Goal: Task Accomplishment & Management: Complete application form

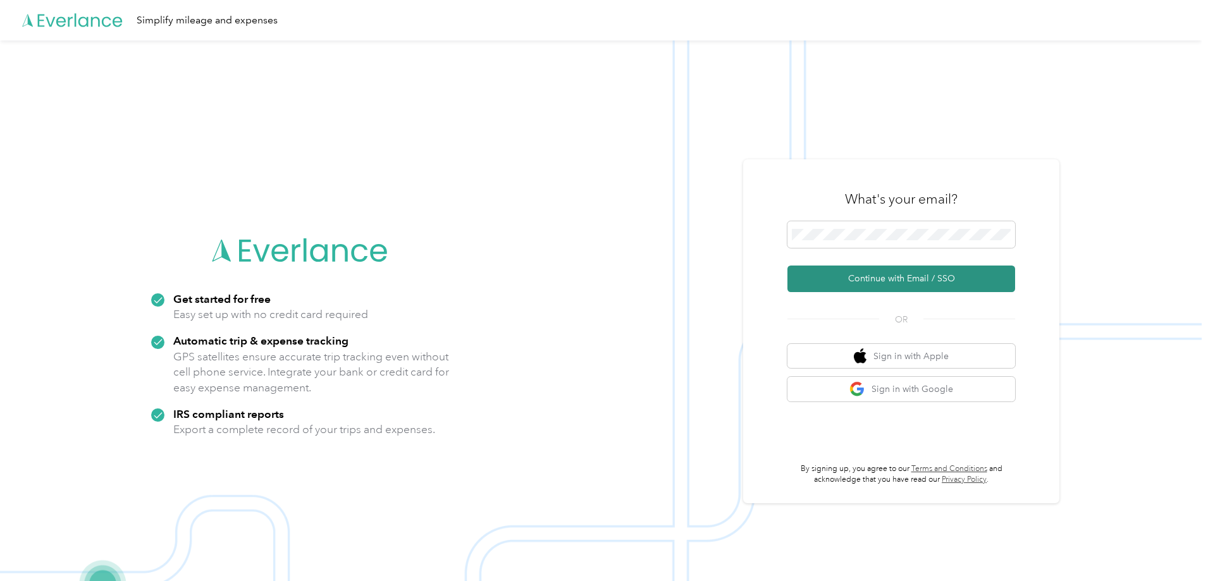
click at [902, 276] on button "Continue with Email / SSO" at bounding box center [901, 279] width 228 height 27
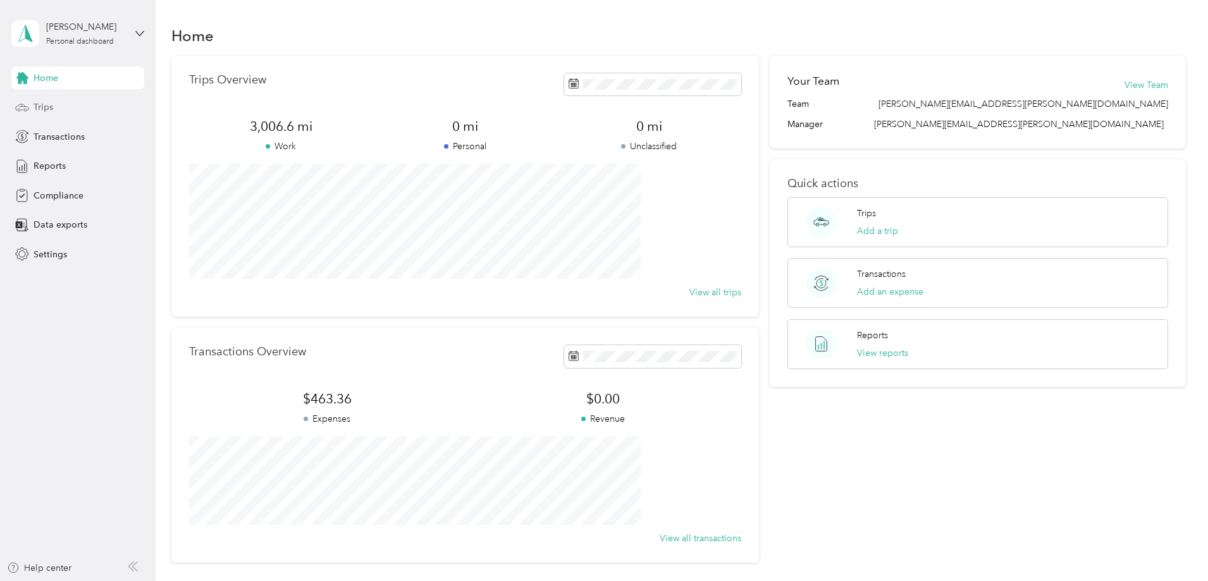
click at [90, 107] on div "Trips" at bounding box center [77, 107] width 133 height 23
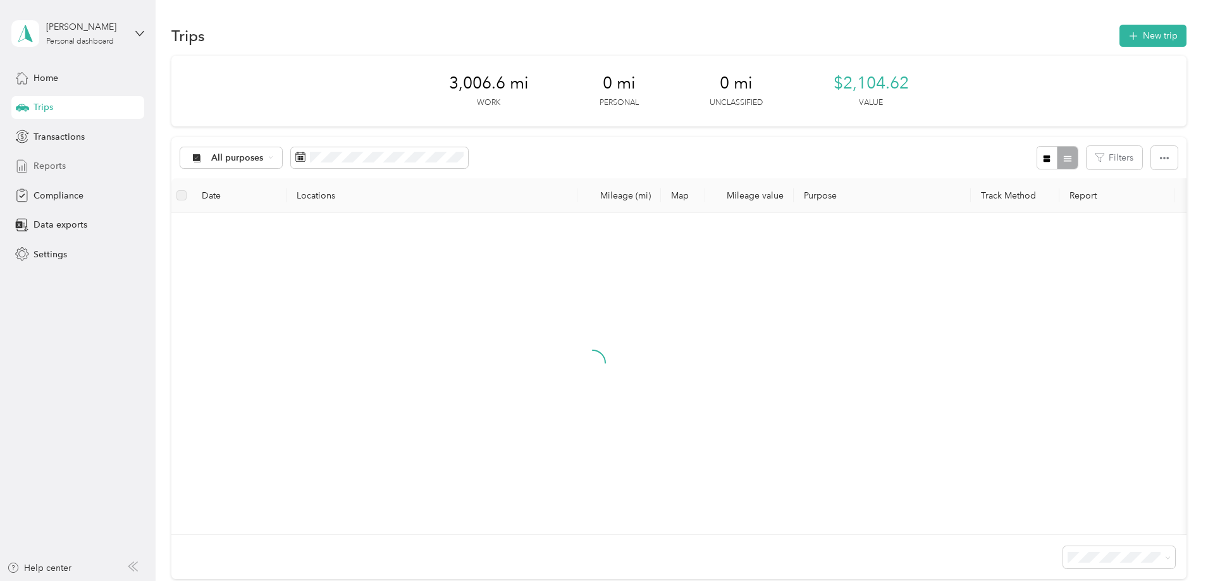
click at [75, 163] on div "Reports" at bounding box center [77, 166] width 133 height 23
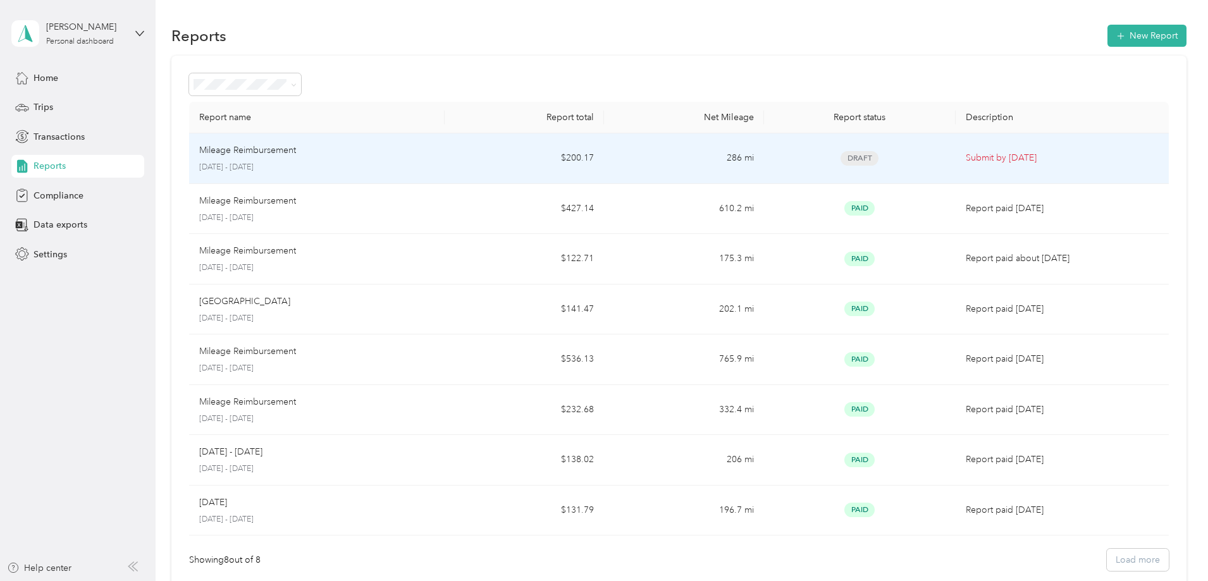
click at [621, 156] on td "286 mi" at bounding box center [683, 158] width 159 height 51
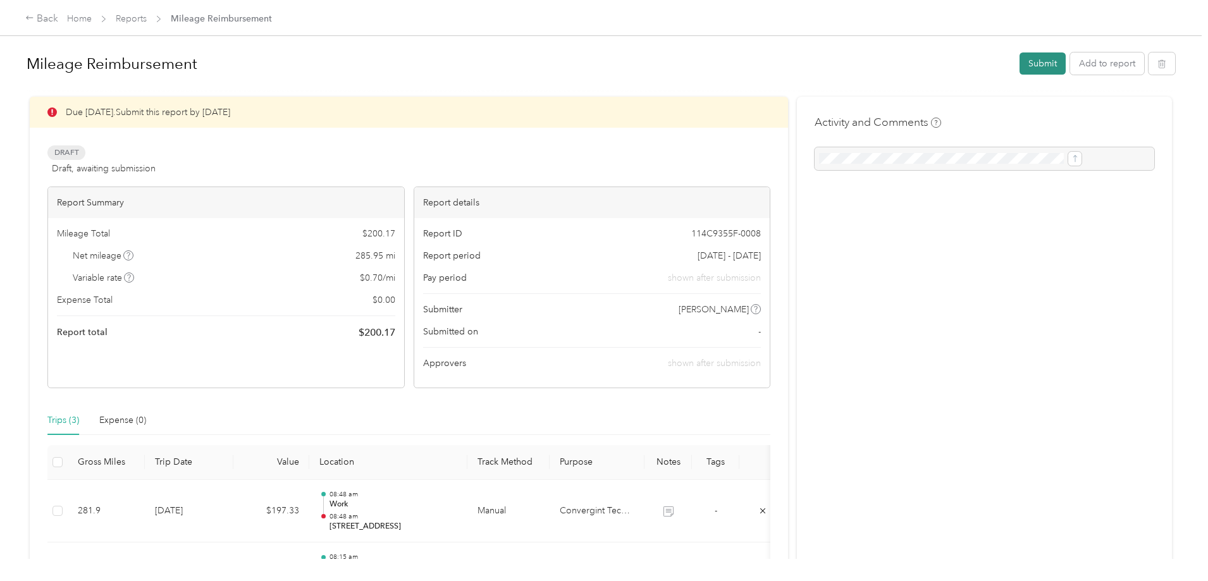
click at [1020, 64] on button "Submit" at bounding box center [1043, 63] width 46 height 22
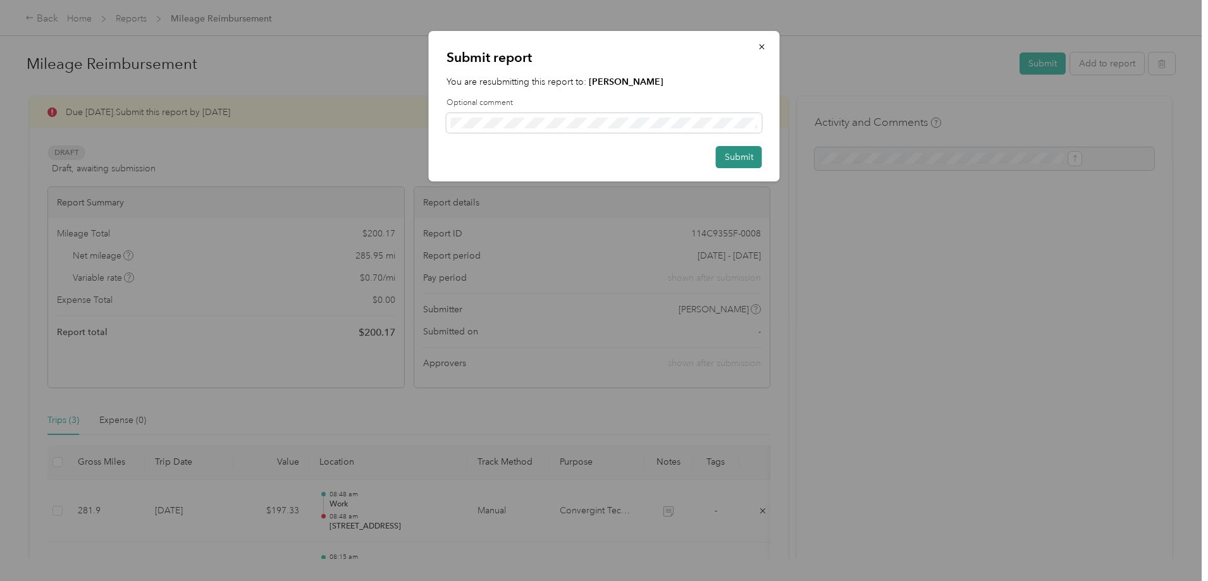
click at [738, 157] on button "Submit" at bounding box center [739, 157] width 46 height 22
